Goal: Information Seeking & Learning: Check status

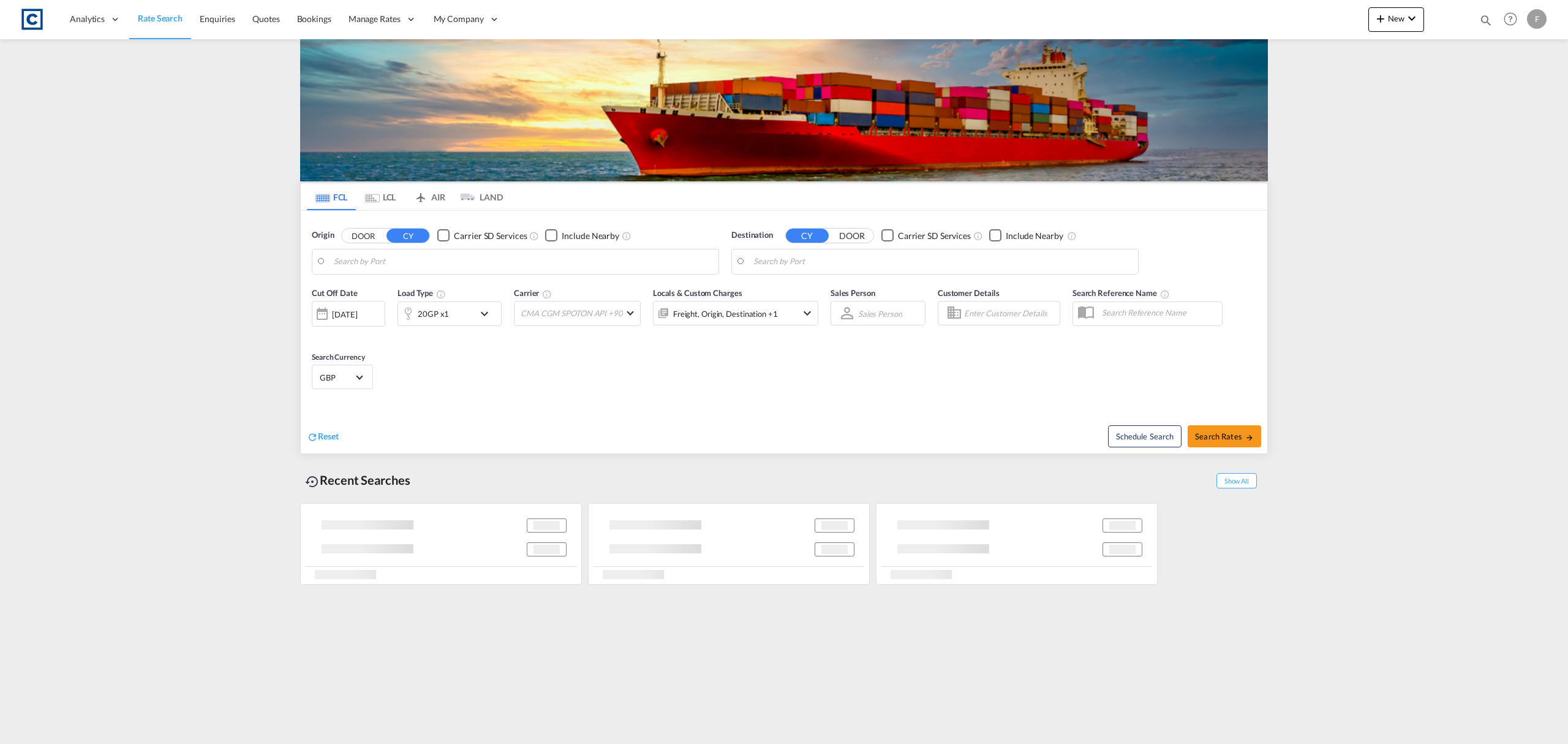
type input "GB-NN11, West Northamptonshire"
type input "Colombo, LKCMB"
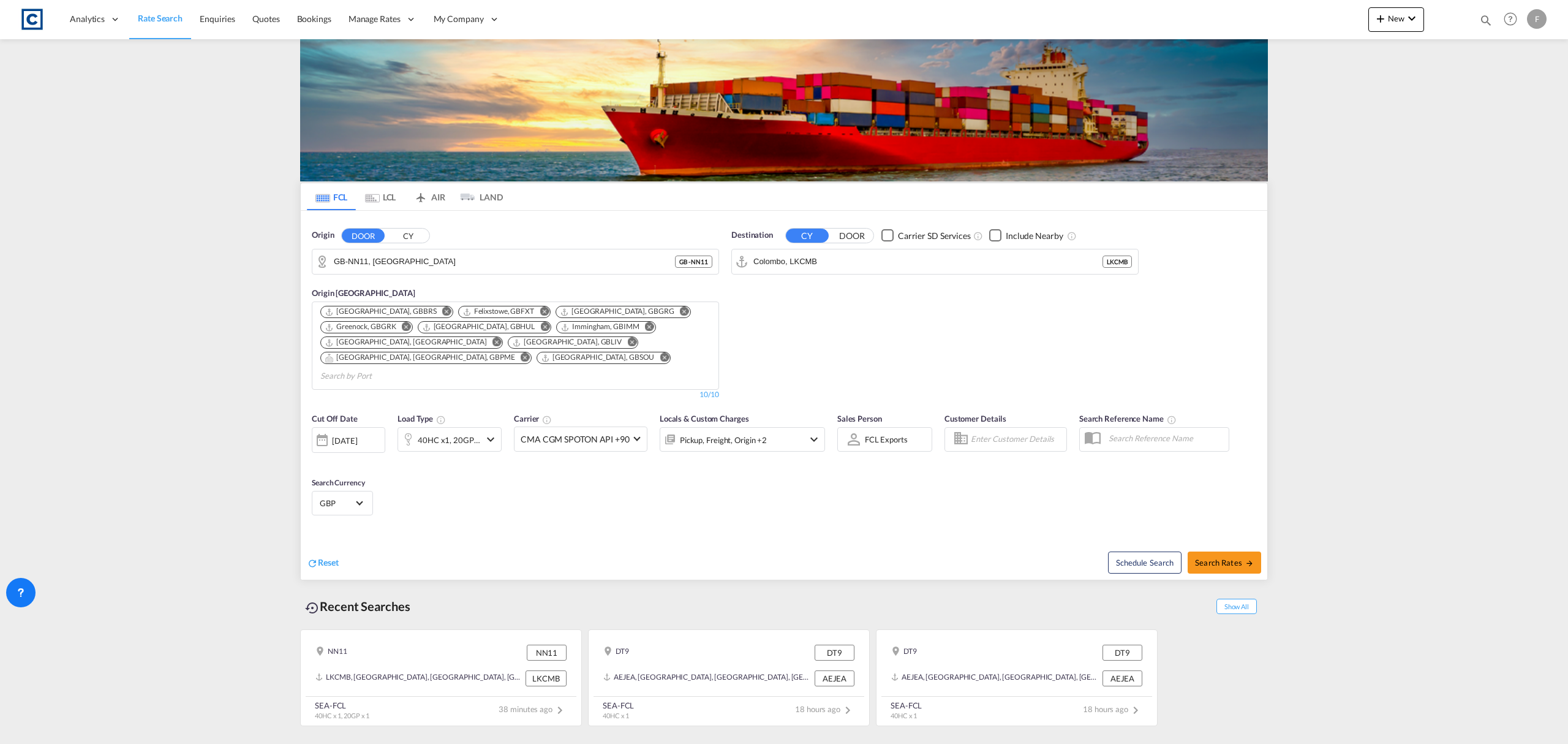
click at [408, 243] on button "CY" at bounding box center [408, 236] width 43 height 14
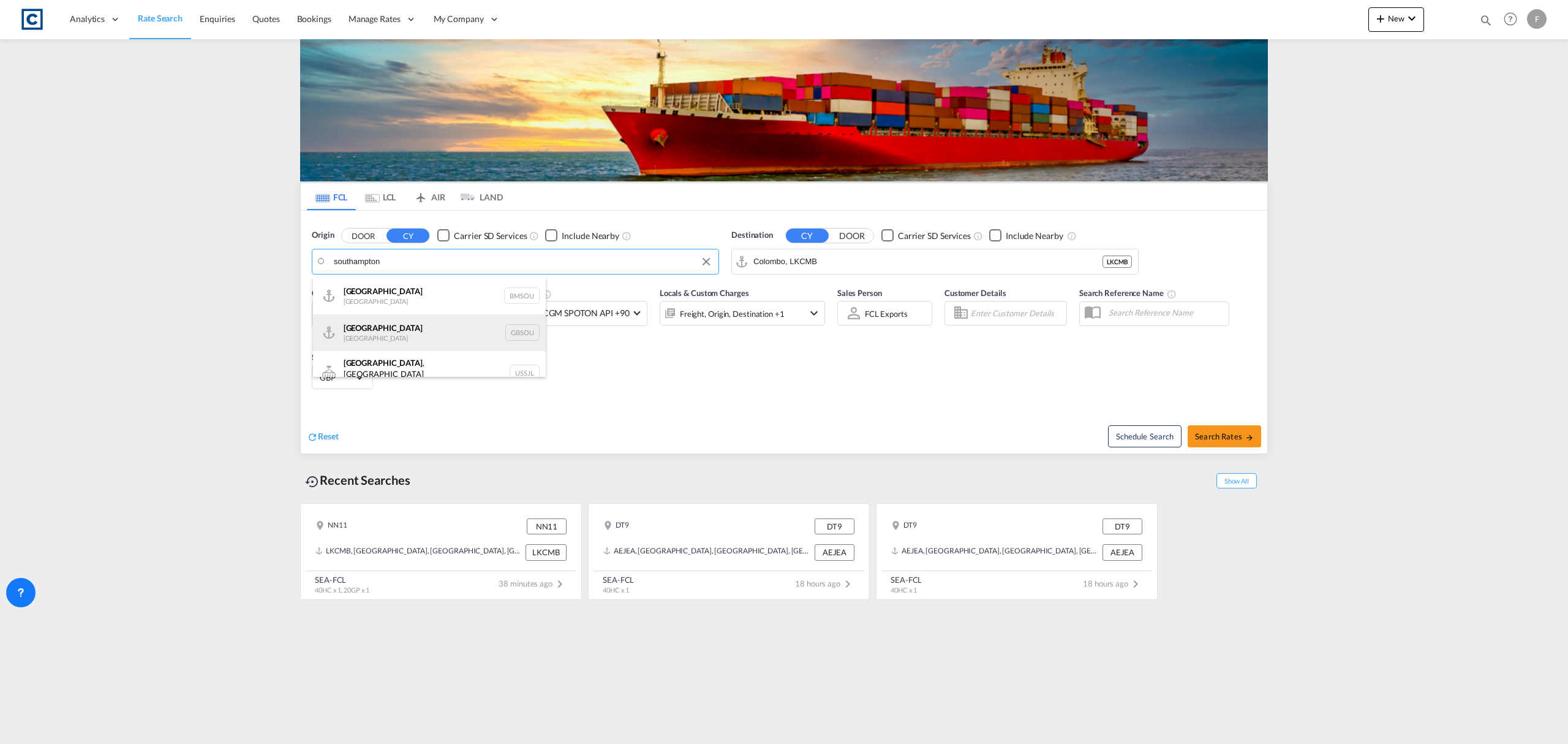
click at [403, 324] on div "Southampton United Kingdom GBSOU" at bounding box center [429, 332] width 232 height 36
type input "[GEOGRAPHIC_DATA], GBSOU"
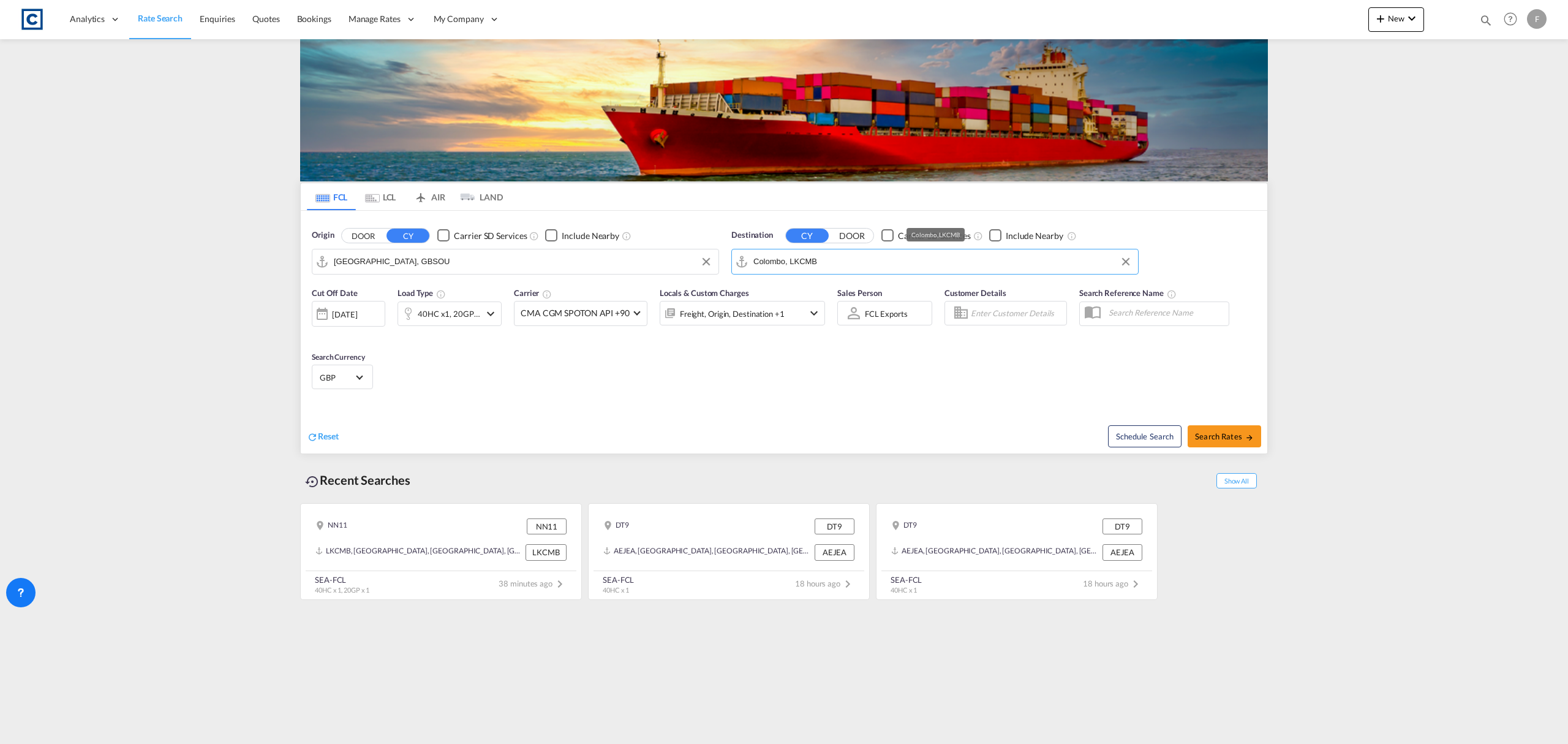
click at [850, 262] on input "Colombo, LKCMB" at bounding box center [942, 261] width 378 height 18
click at [847, 304] on div "Kobe Japan JPUKB" at bounding box center [849, 296] width 232 height 36
type input "Kobe, JPUKB"
click at [430, 319] on div "40HC x1, 20GP x1" at bounding box center [449, 313] width 62 height 17
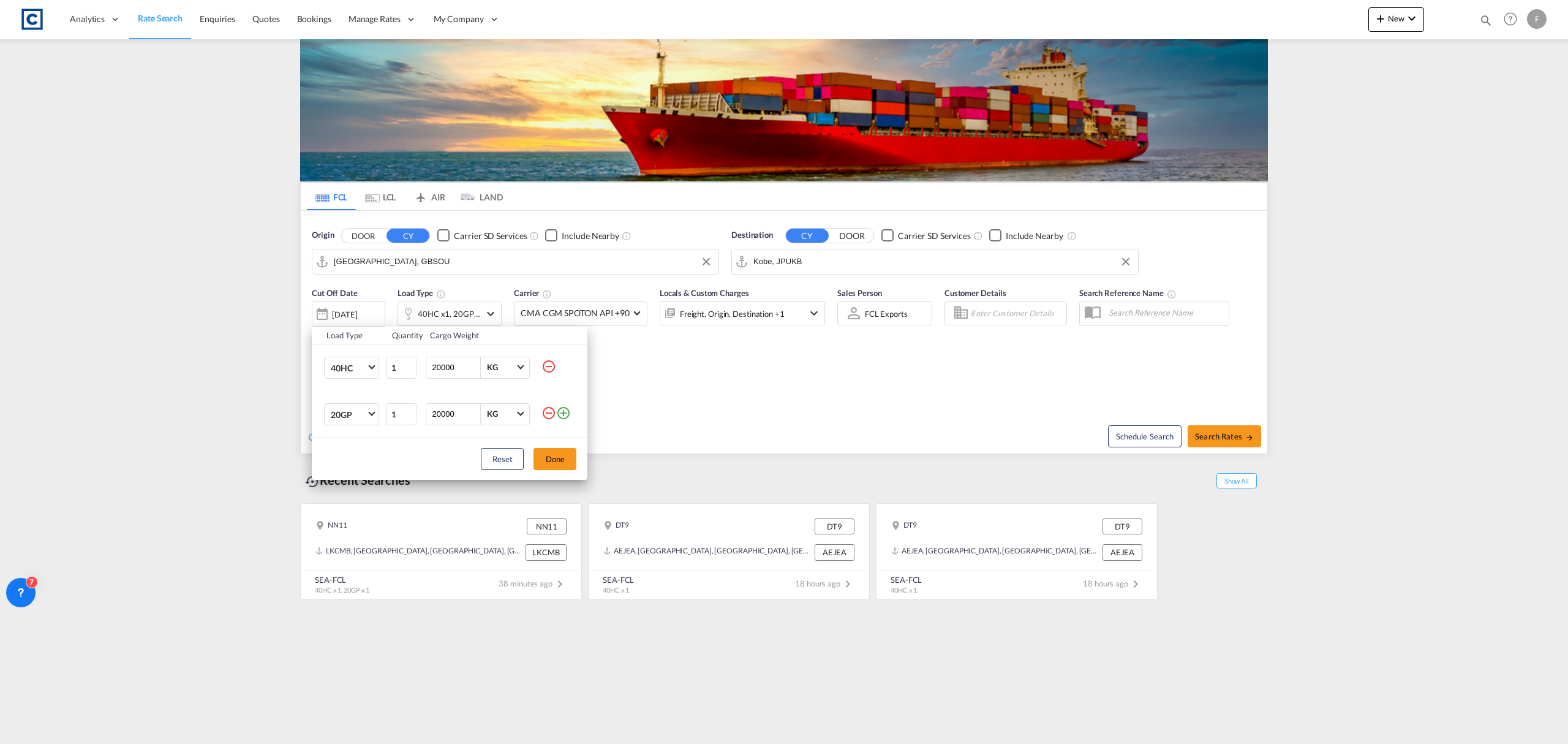
drag, startPoint x: 549, startPoint y: 364, endPoint x: 551, endPoint y: 378, distance: 14.1
click at [547, 364] on md-icon "icon-minus-circle-outline" at bounding box center [548, 366] width 14 height 14
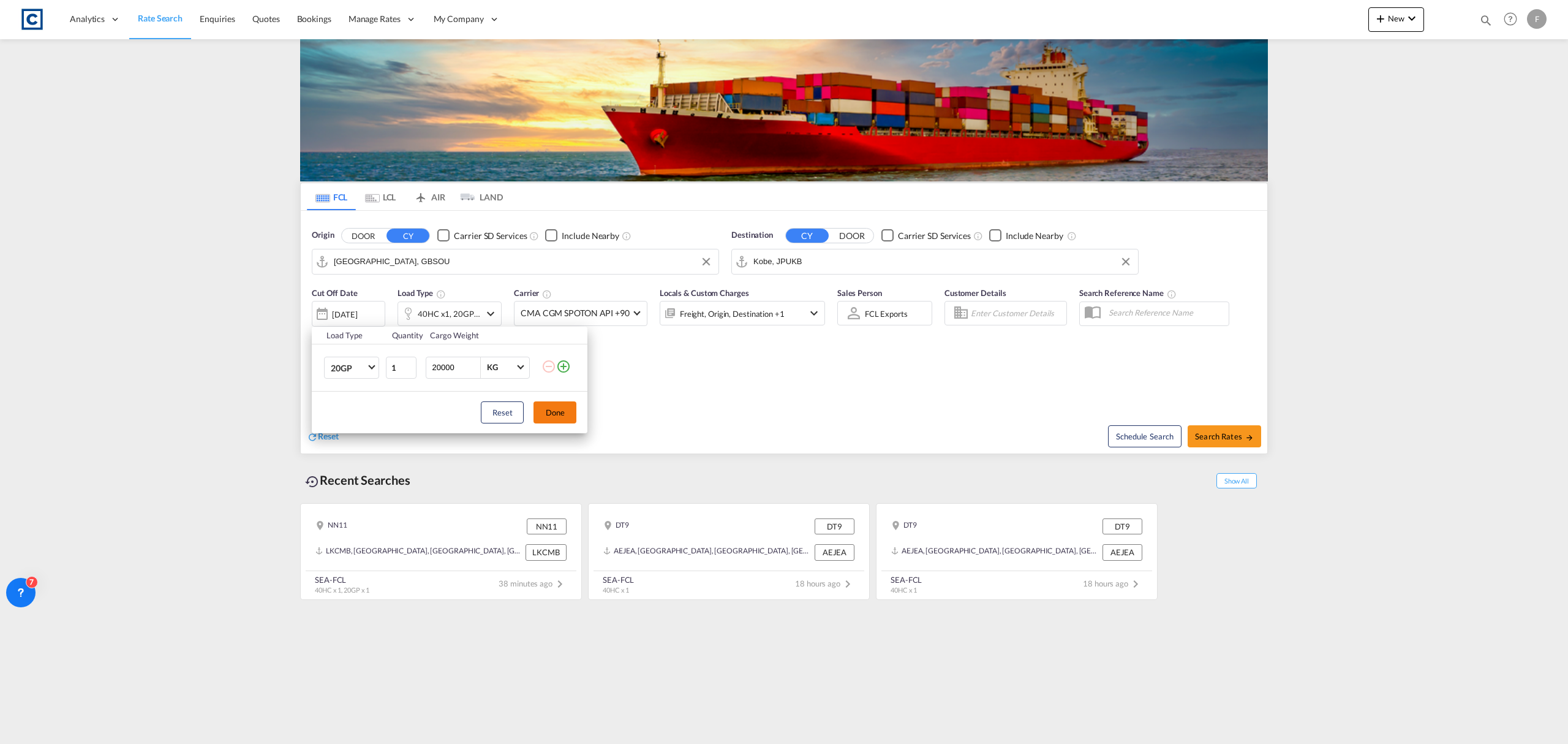
click at [565, 409] on button "Done" at bounding box center [555, 412] width 43 height 22
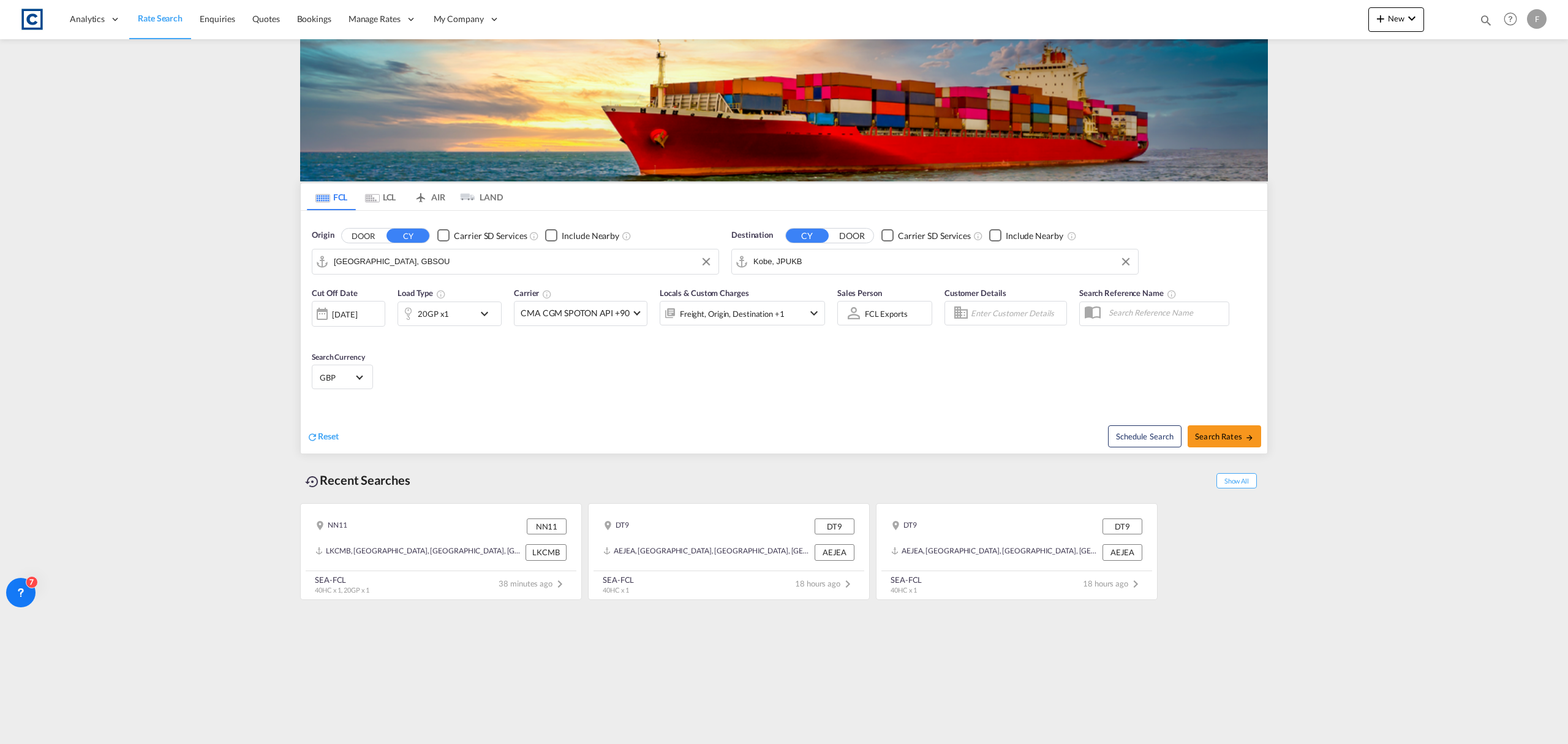
click at [719, 329] on div "Locals & Custom Charges Freight, Origin, Destination +1" at bounding box center [742, 312] width 165 height 52
click at [734, 317] on div "Freight, Origin, Destination +1" at bounding box center [732, 313] width 105 height 17
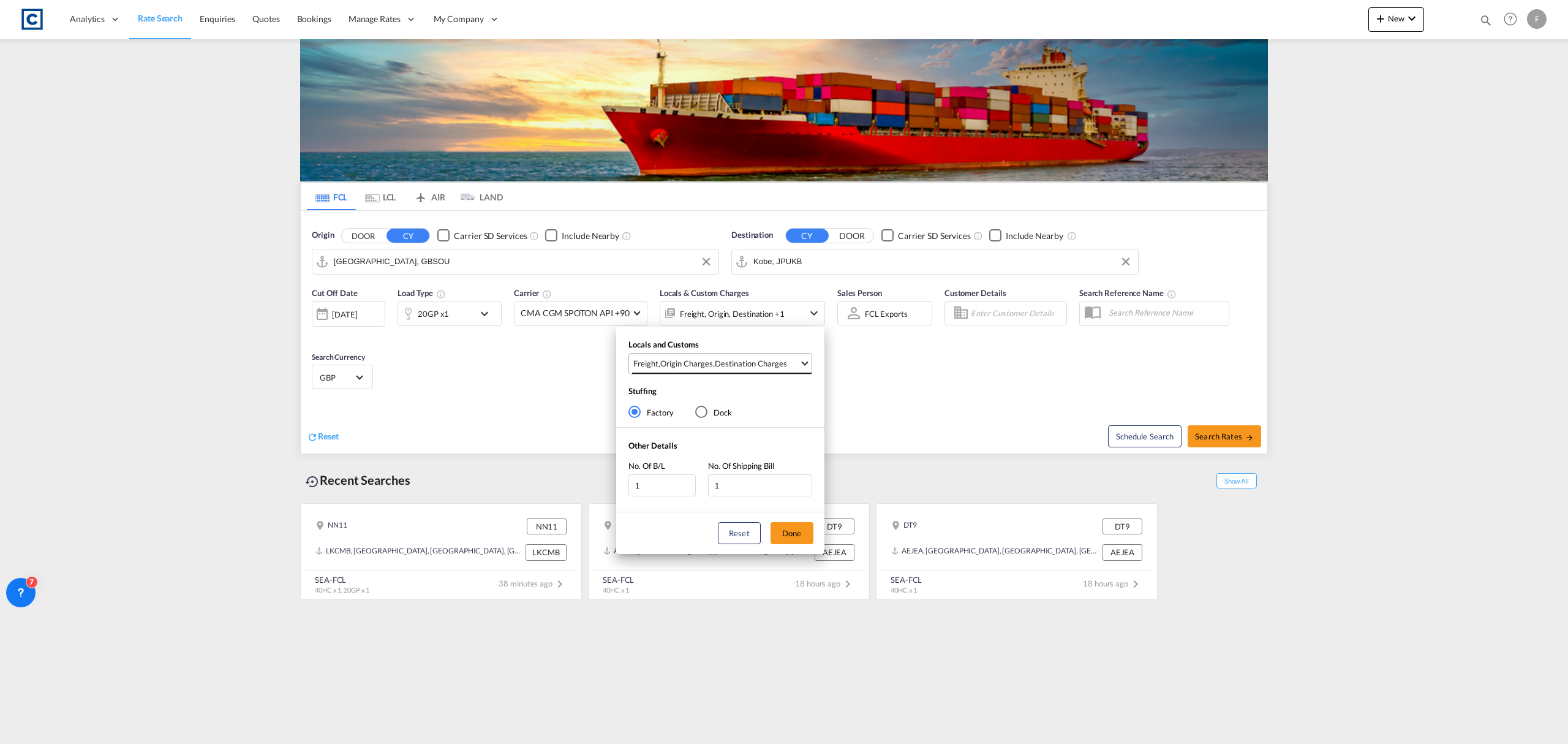
click at [719, 364] on div "Destination Charges" at bounding box center [751, 363] width 72 height 11
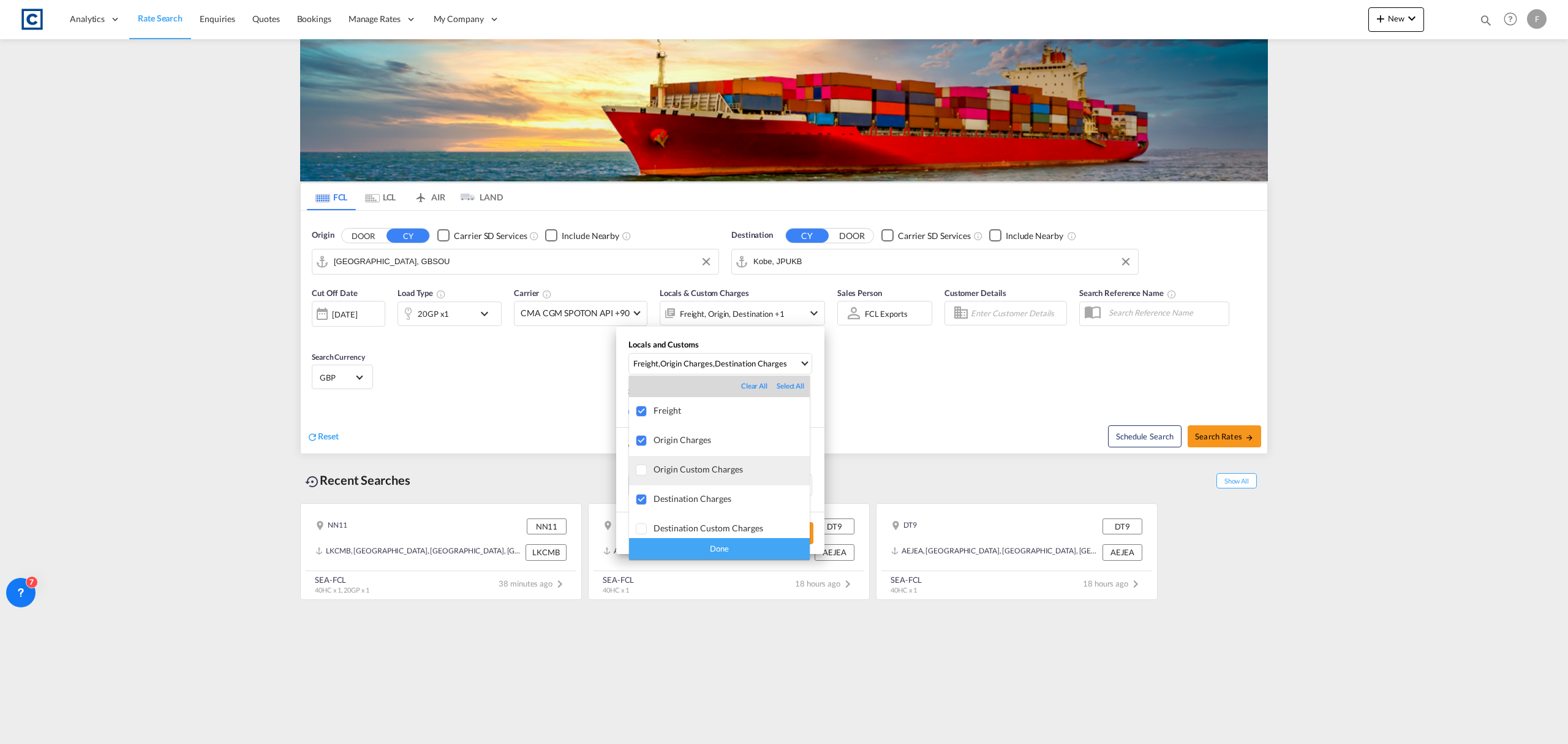
drag, startPoint x: 681, startPoint y: 461, endPoint x: 676, endPoint y: 474, distance: 13.9
click at [678, 464] on md-option "Origin Custom Charges" at bounding box center [719, 470] width 181 height 30
click at [673, 494] on div "Destination Charges" at bounding box center [731, 498] width 156 height 11
click at [703, 550] on div "Done" at bounding box center [719, 549] width 181 height 21
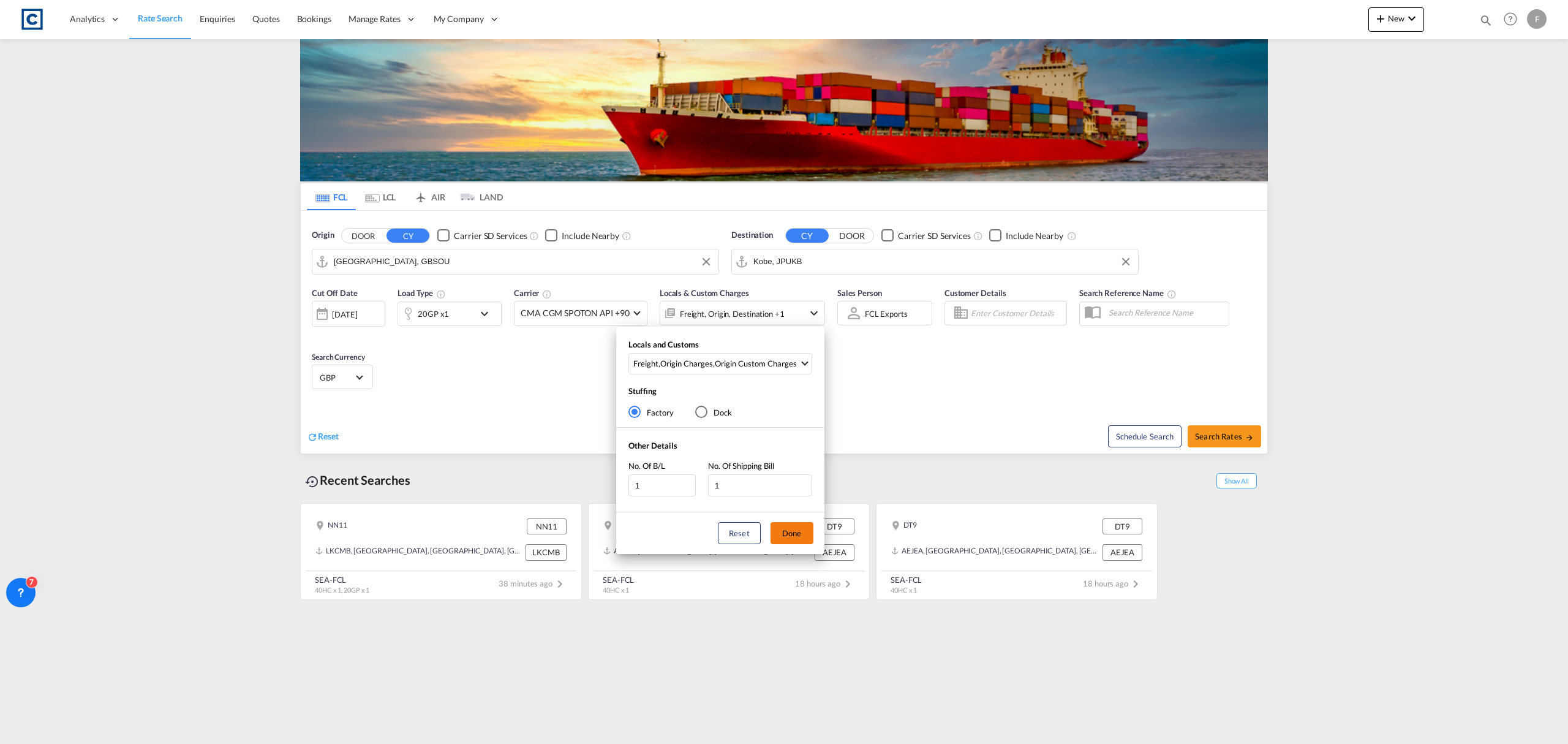
click at [792, 525] on button "Done" at bounding box center [792, 533] width 43 height 22
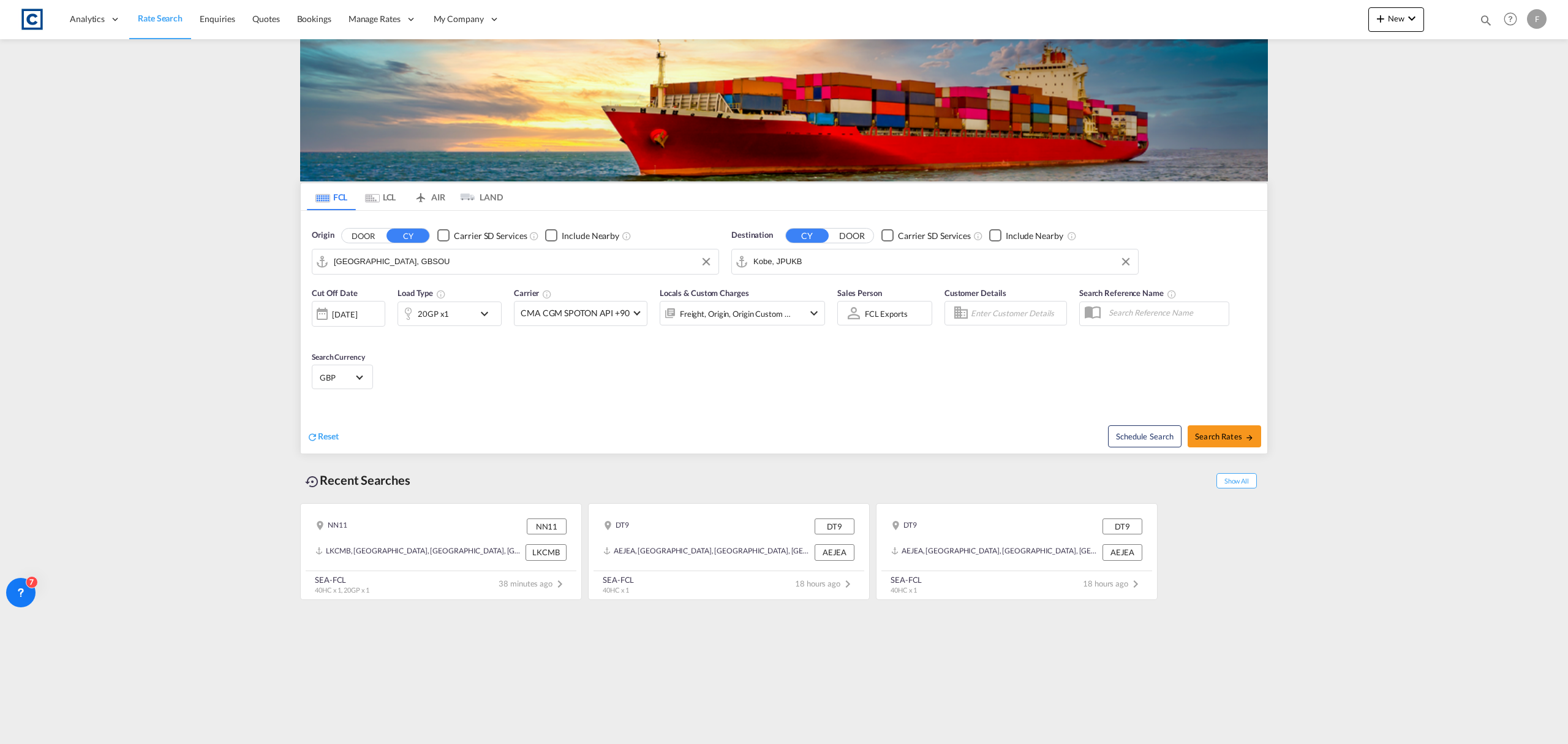
click at [1237, 425] on div "Schedule Search Search Rates" at bounding box center [1027, 429] width 480 height 47
click at [1237, 431] on span "Search Rates" at bounding box center [1224, 436] width 59 height 10
type input "GBSOU to JPUKB / 29 Aug 2025"
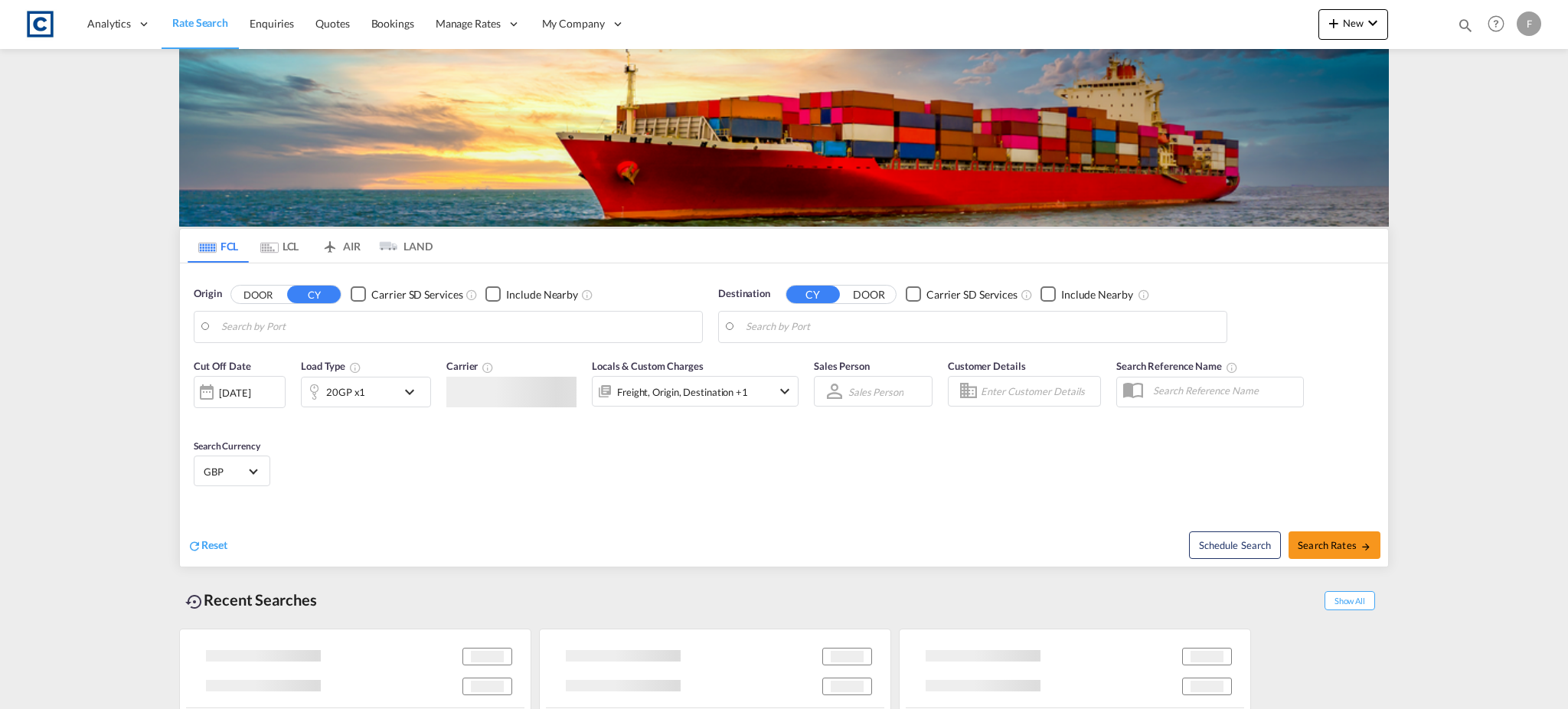
type input "[GEOGRAPHIC_DATA], GBSOU"
type input "Kobe, JPUKB"
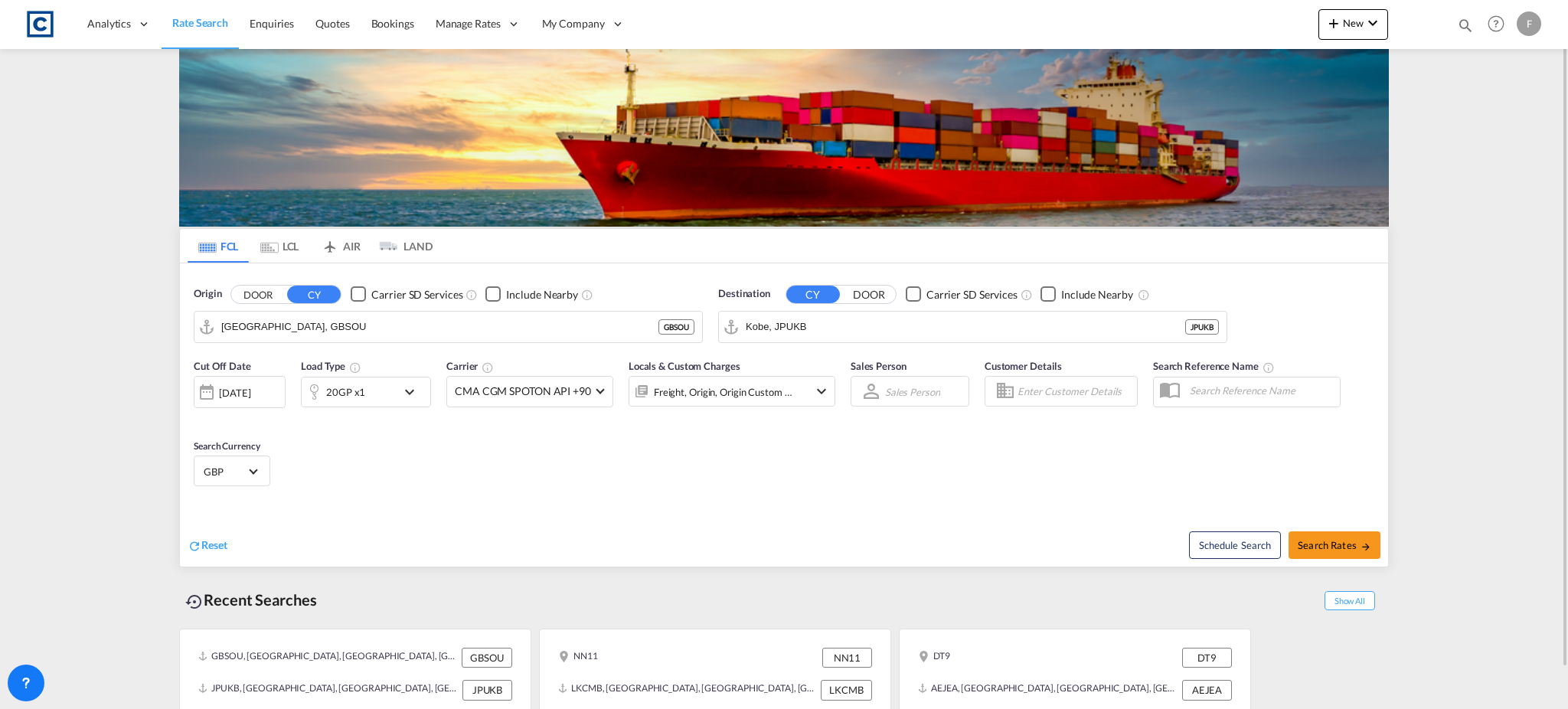
click at [1466, 25] on md-icon "icon-magnify" at bounding box center [1464, 24] width 16 height 16
drag, startPoint x: 1266, startPoint y: 35, endPoint x: 1256, endPoint y: 32, distance: 10.4
click at [1265, 35] on input at bounding box center [1350, 25] width 191 height 27
click at [1252, 29] on select "Bookings Quotes Enquiries" at bounding box center [1221, 25] width 73 height 27
select select "Quotes"
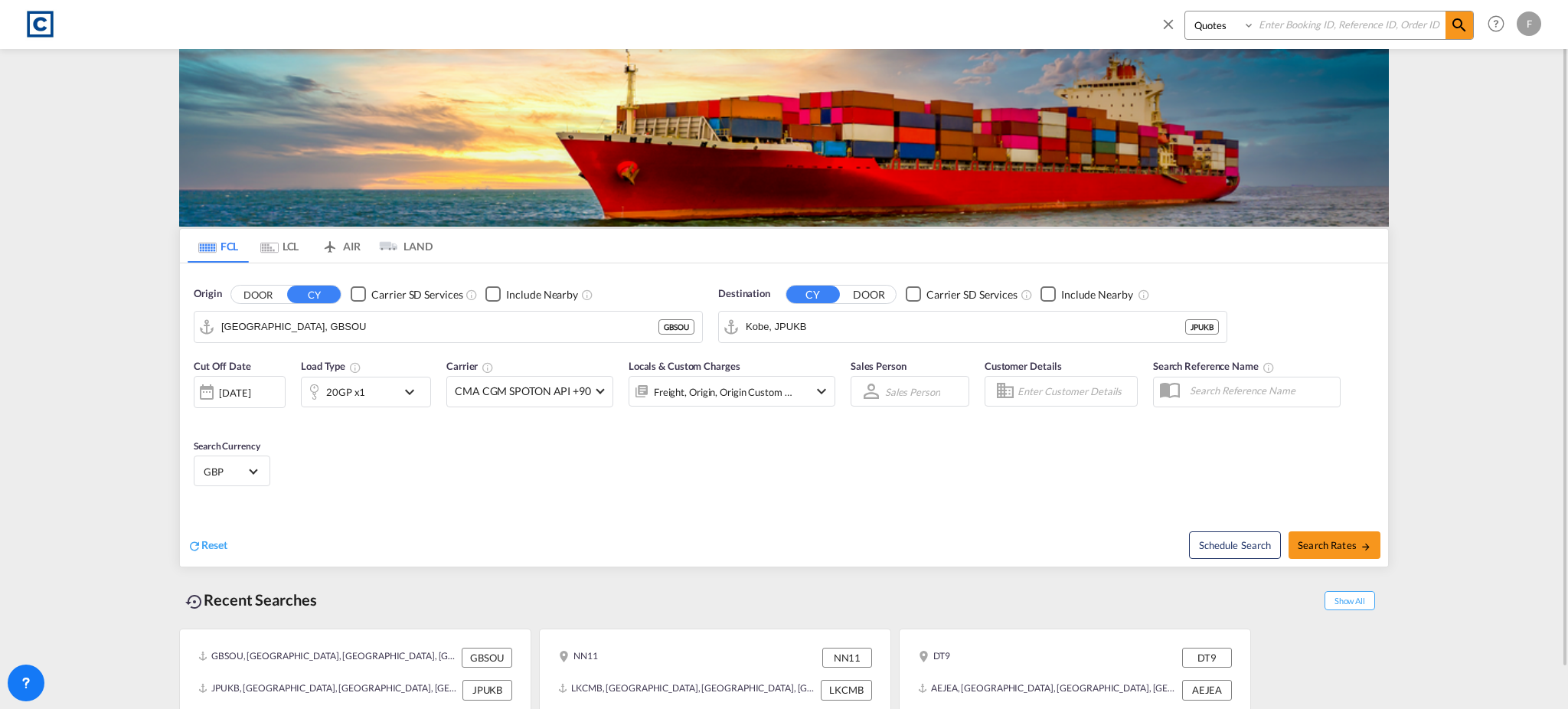
click at [1185, 12] on select "Bookings Quotes Enquiries" at bounding box center [1221, 25] width 73 height 27
click at [1286, 30] on input at bounding box center [1350, 25] width 191 height 27
paste input "CAD000009418"
type input "CAD000009418"
click at [1461, 24] on md-icon "icon-magnify" at bounding box center [1458, 24] width 18 height 18
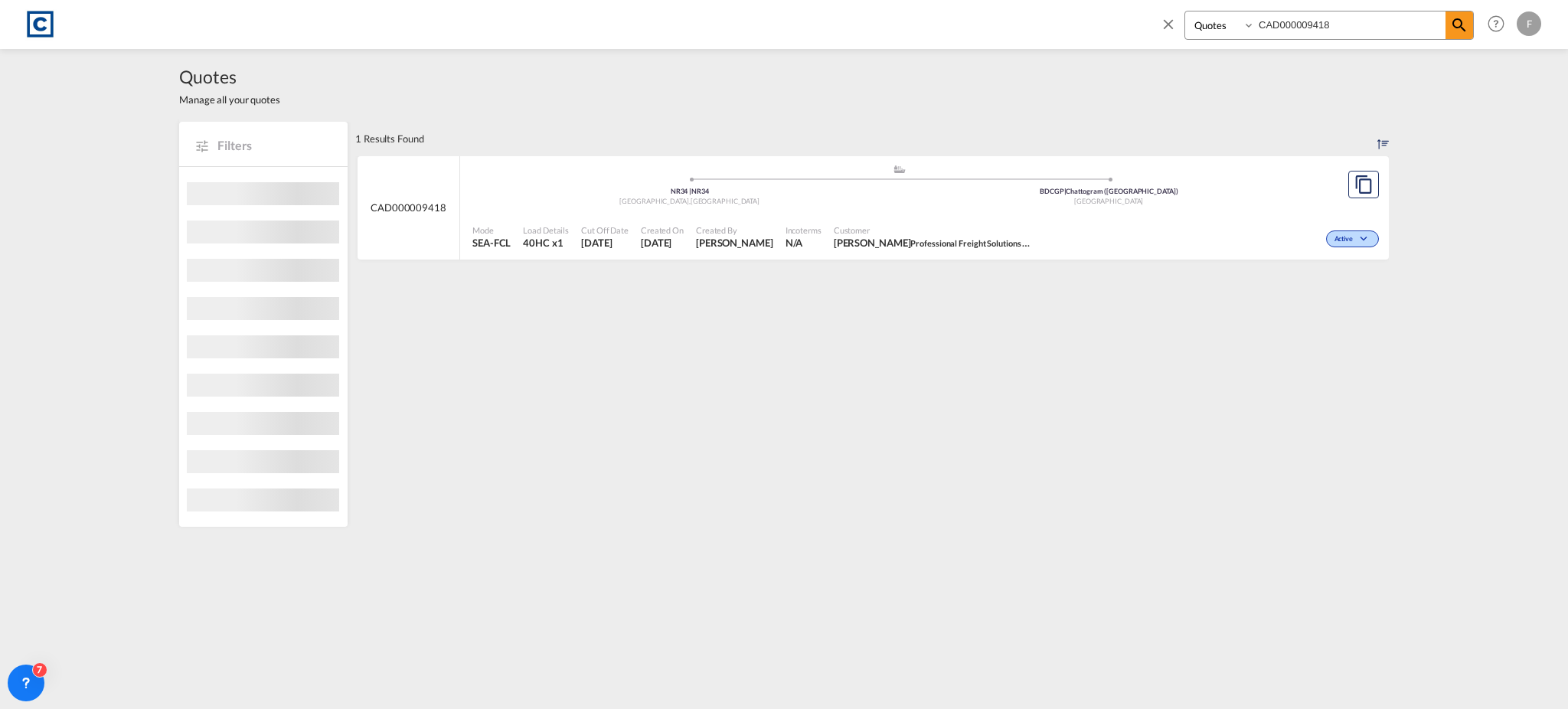
click at [1345, 244] on span "Active" at bounding box center [1345, 239] width 22 height 11
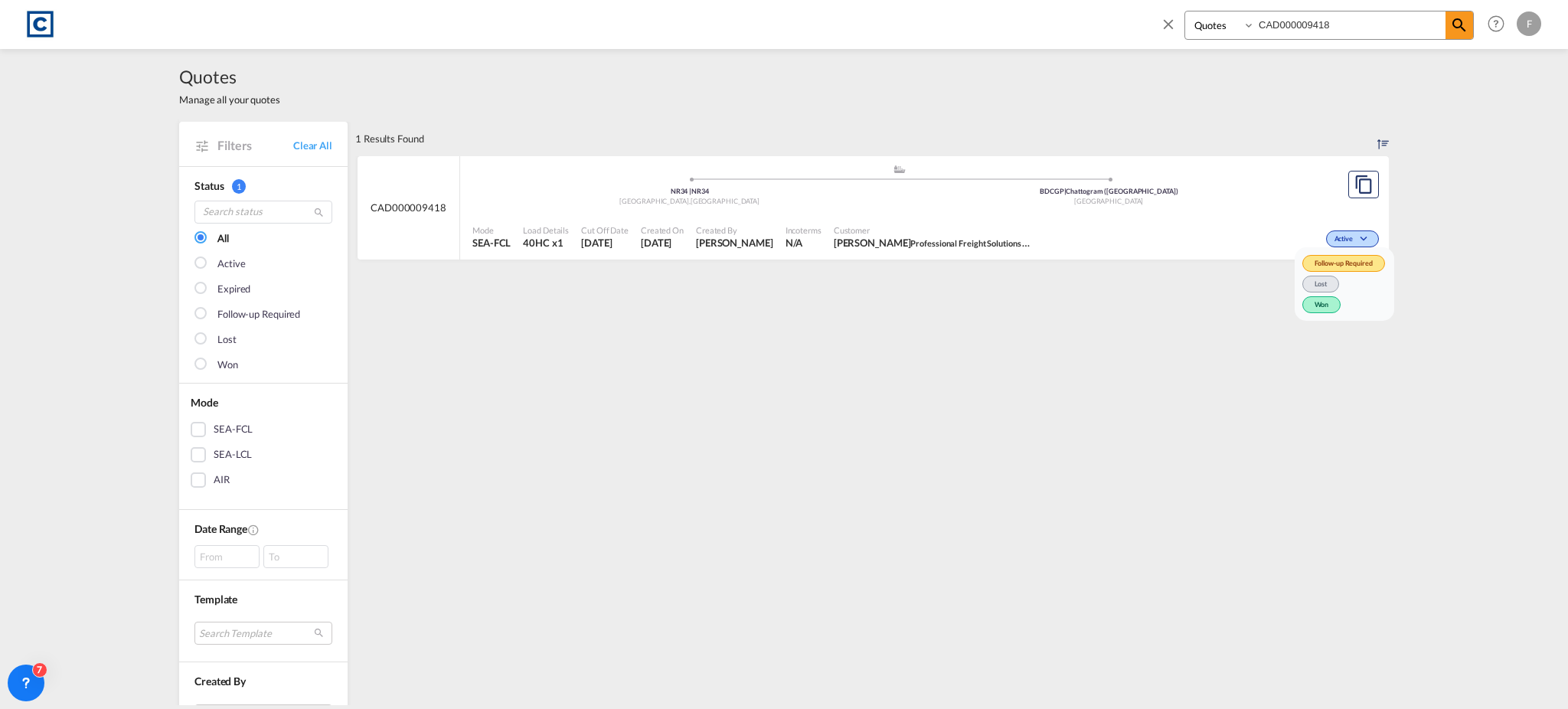
click at [1318, 309] on span "Won" at bounding box center [1321, 304] width 39 height 16
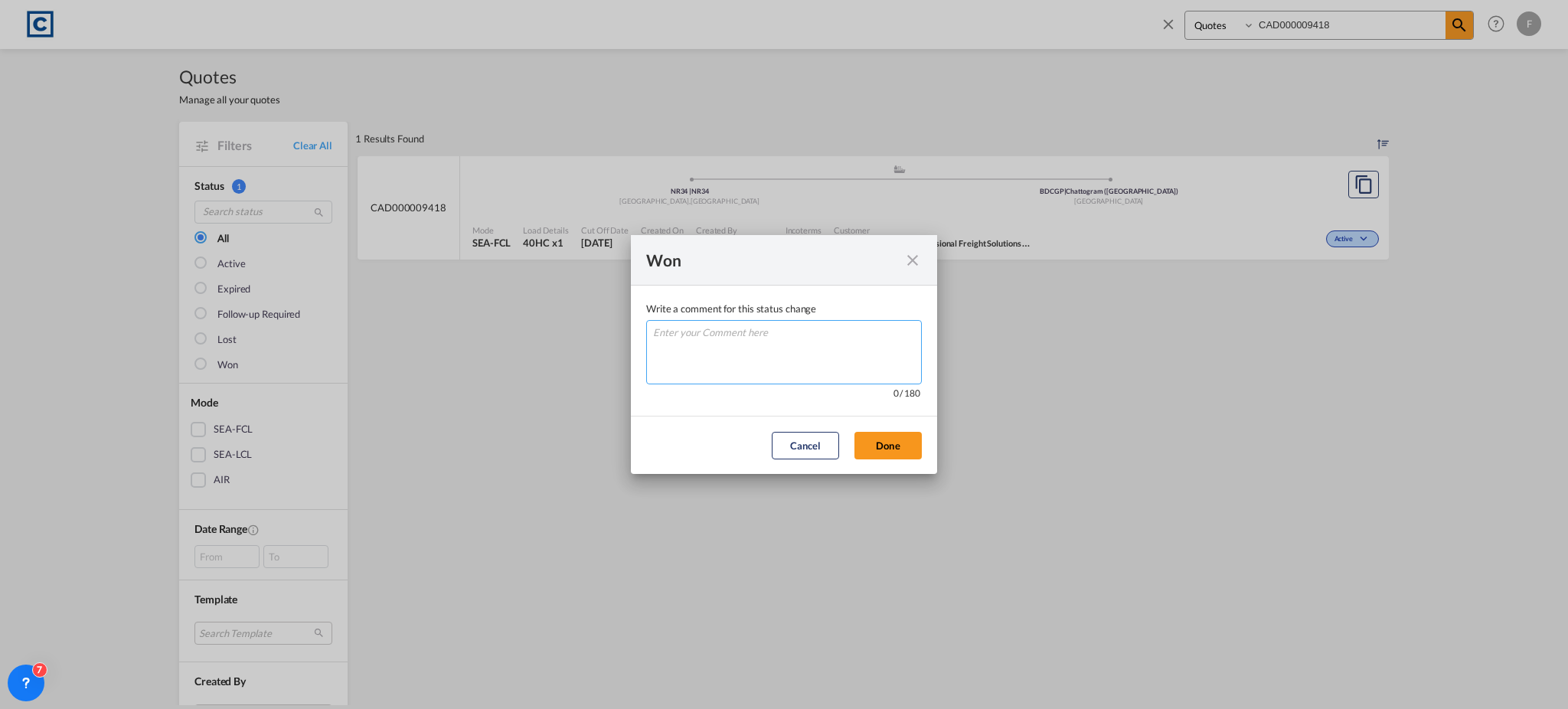
click at [805, 351] on textarea "Write a comment ..." at bounding box center [784, 353] width 276 height 64
type textarea "W"
click at [887, 433] on button "Done" at bounding box center [888, 445] width 68 height 27
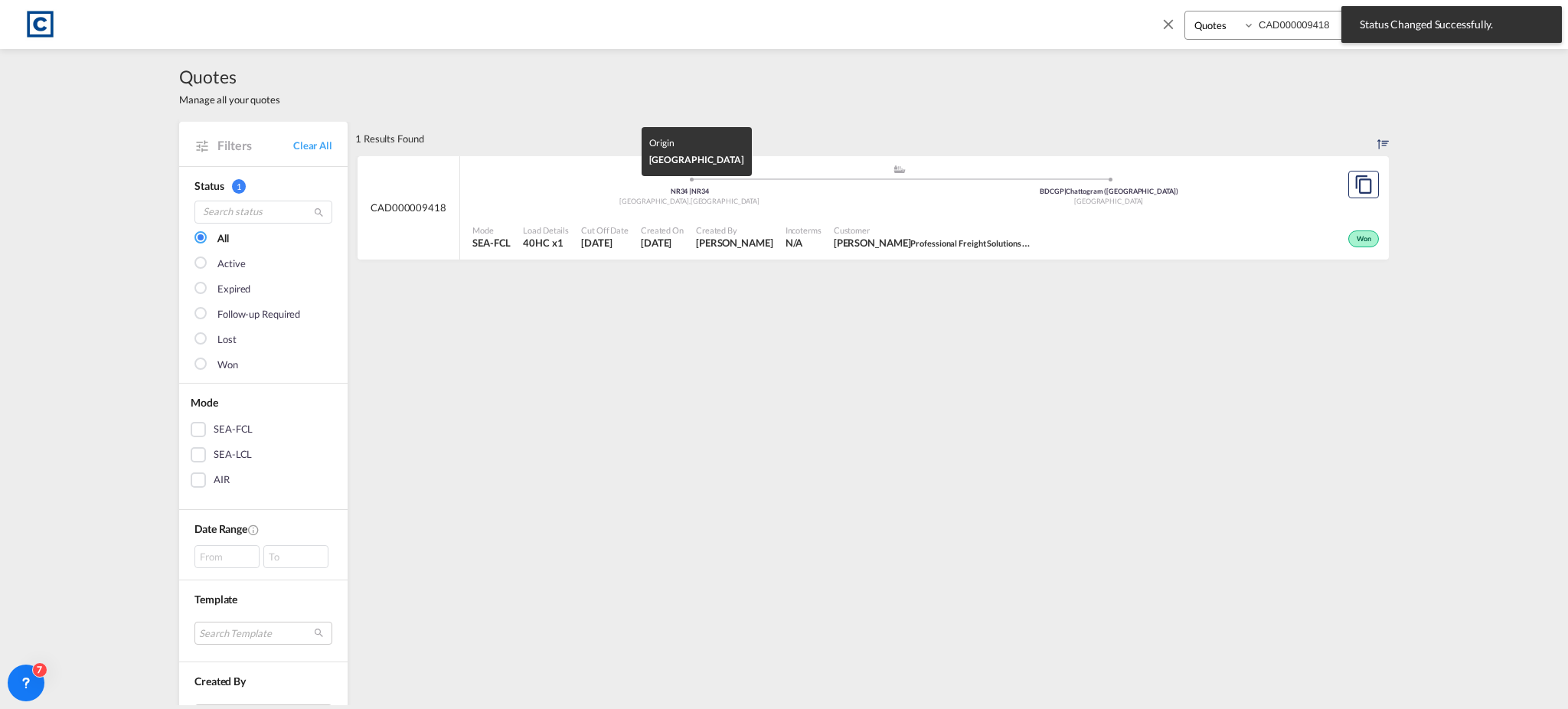
click at [613, 197] on div "[GEOGRAPHIC_DATA] , [GEOGRAPHIC_DATA]" at bounding box center [689, 202] width 419 height 10
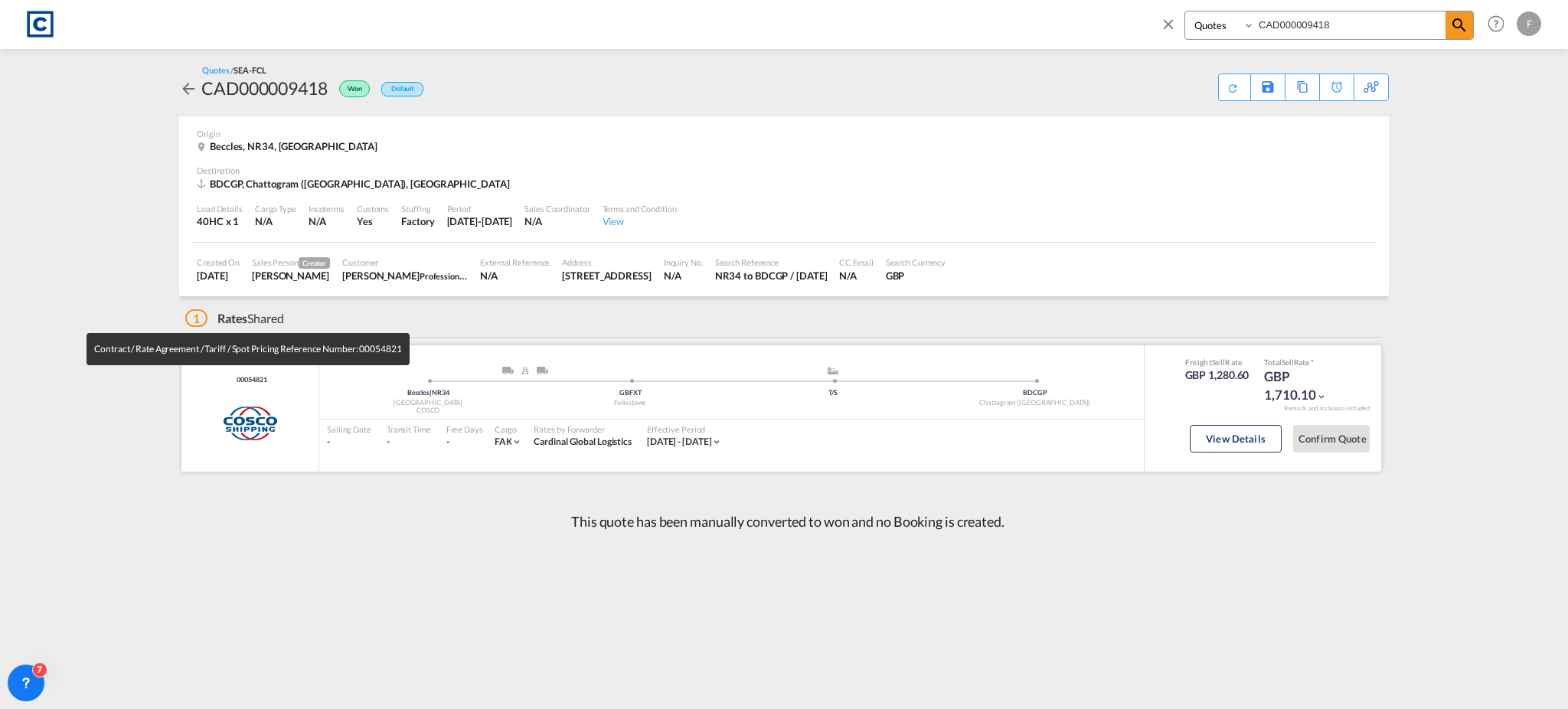
click at [243, 377] on span "00054821" at bounding box center [249, 380] width 34 height 10
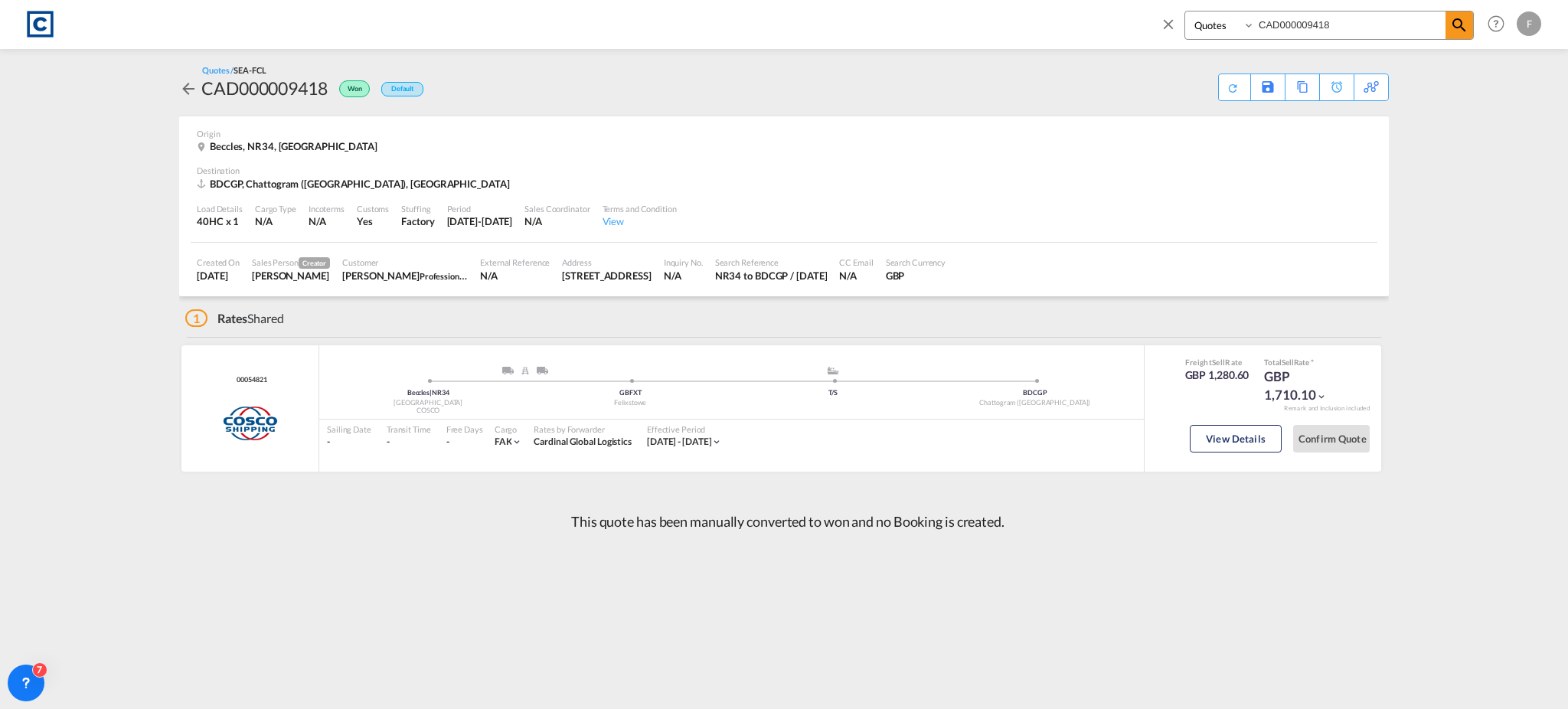
copy span "00054821"
